Goal: Check status: Check status

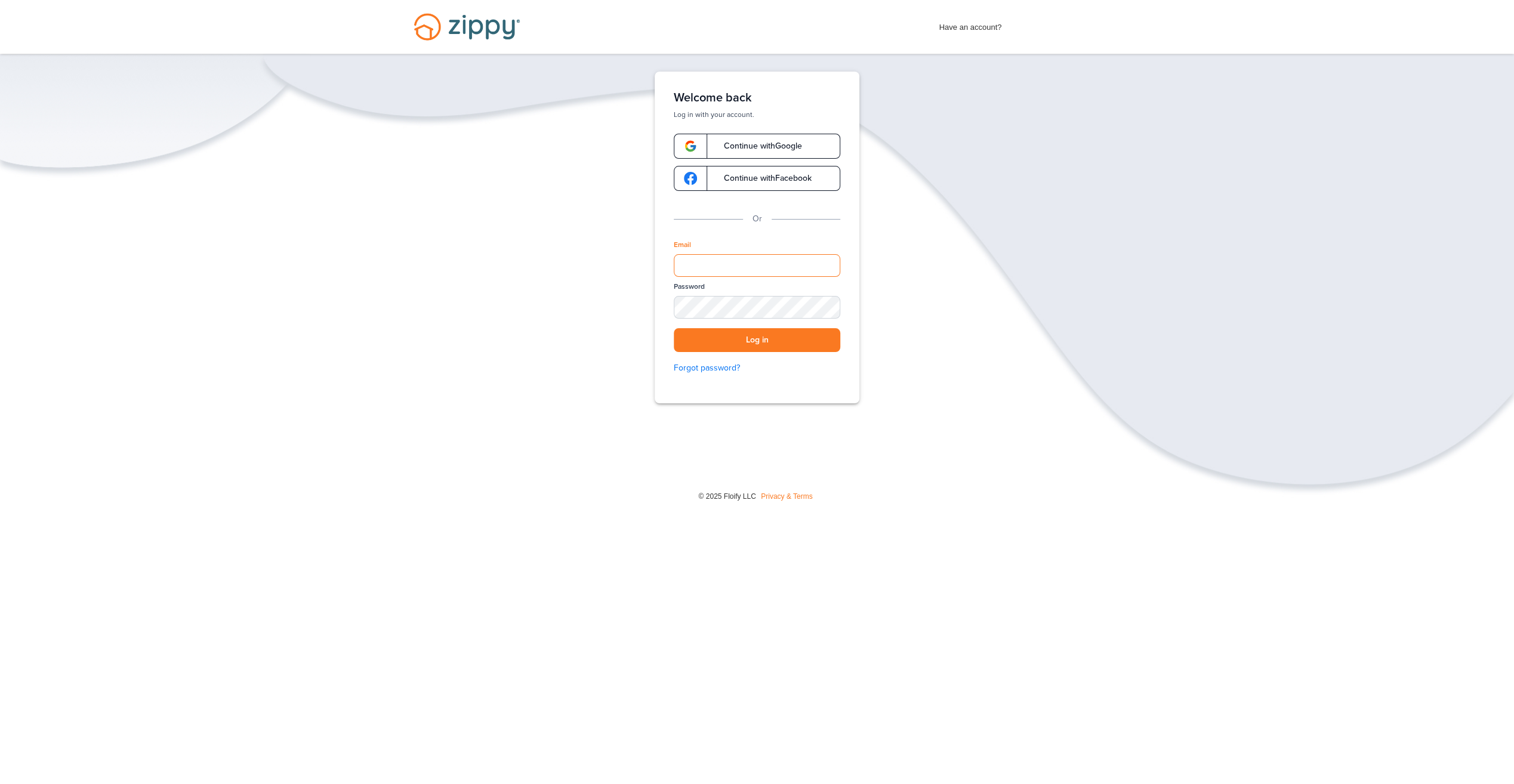
click at [776, 264] on input "Email" at bounding box center [756, 265] width 166 height 23
type input "**********"
click at [673, 328] on button "Log in" at bounding box center [756, 340] width 166 height 24
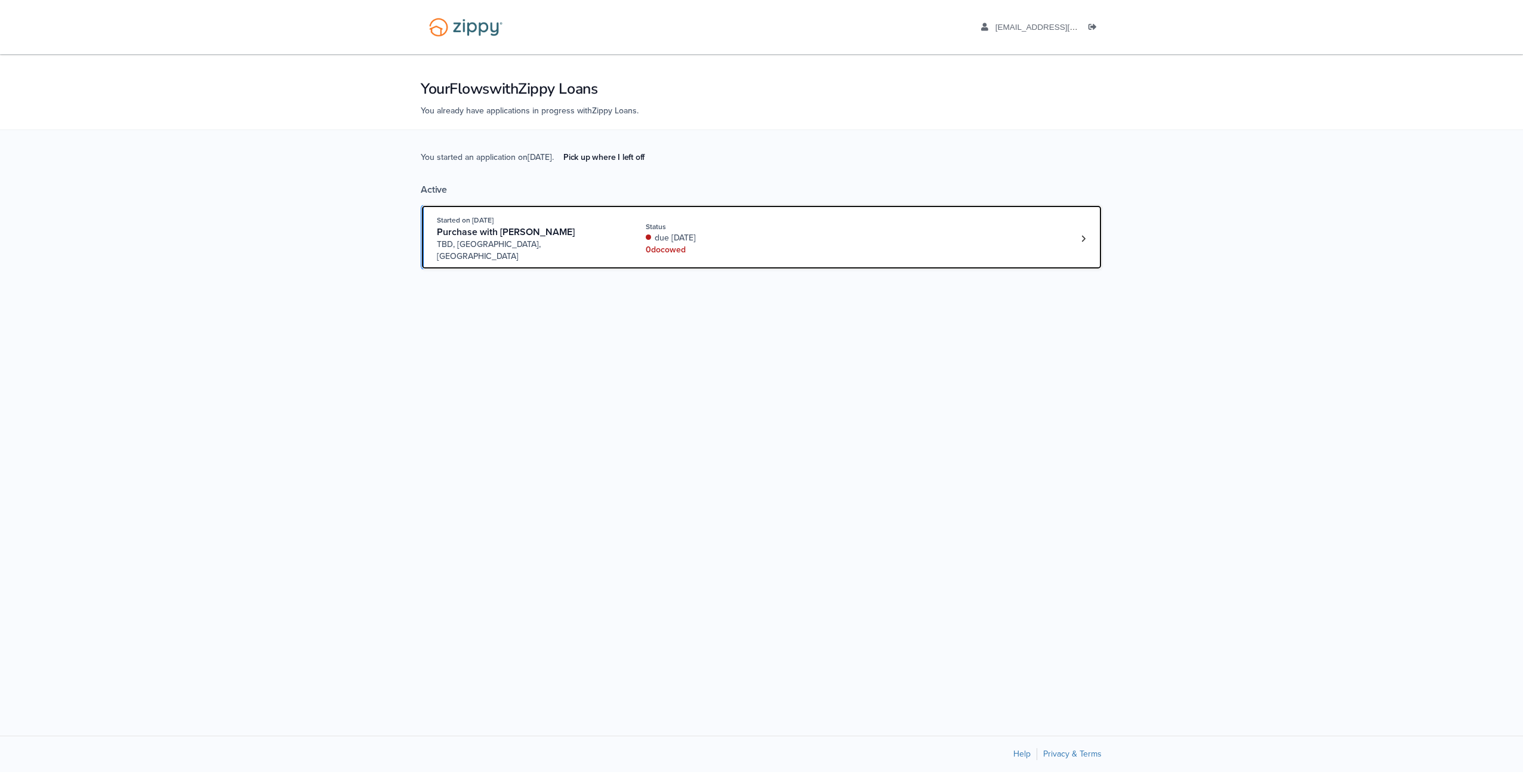
click at [672, 236] on div "due 4 days ago" at bounding box center [725, 237] width 159 height 12
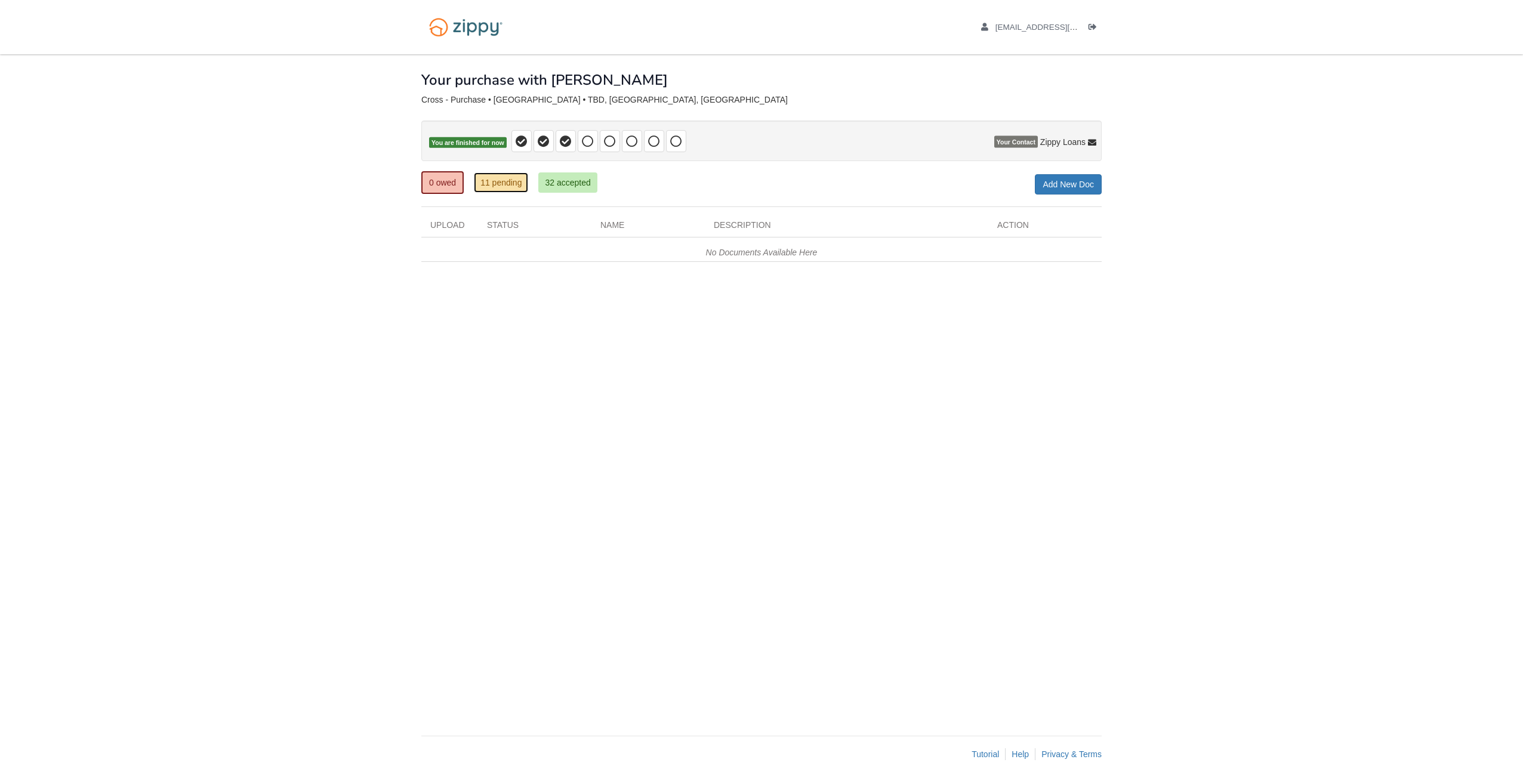
click at [503, 180] on link "11 pending" at bounding box center [501, 183] width 55 height 20
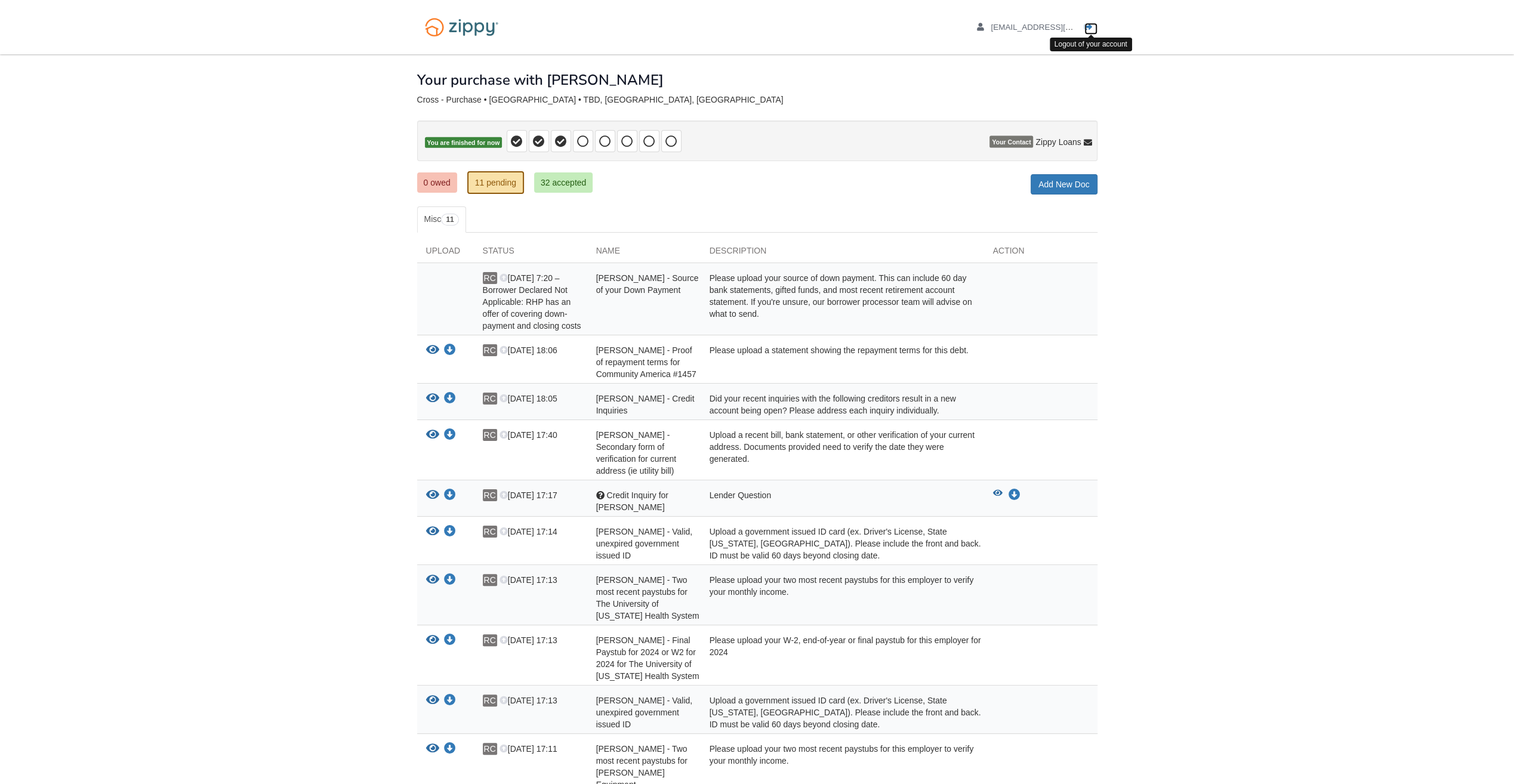
click at [1088, 25] on icon "Log out" at bounding box center [1089, 27] width 9 height 9
